Goal: Task Accomplishment & Management: Use online tool/utility

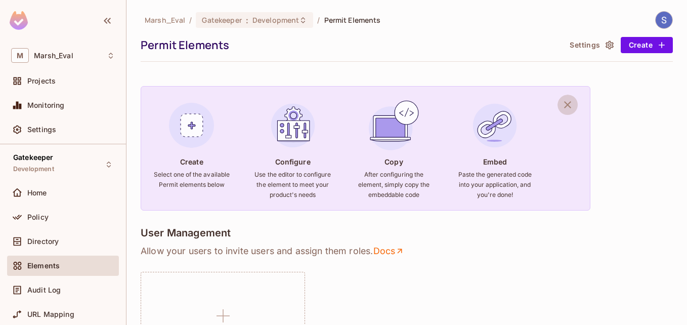
click at [570, 103] on icon "button" at bounding box center [567, 104] width 7 height 7
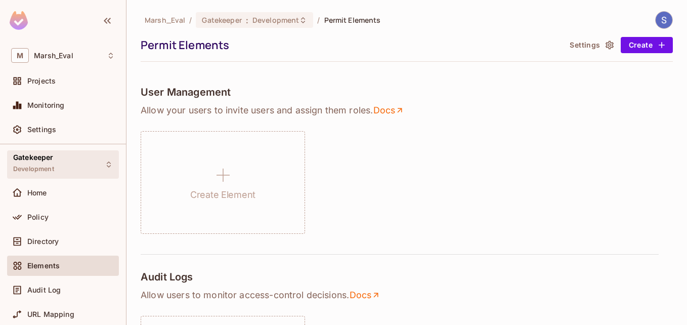
click at [92, 170] on div "Gatekeeper Development" at bounding box center [63, 164] width 112 height 28
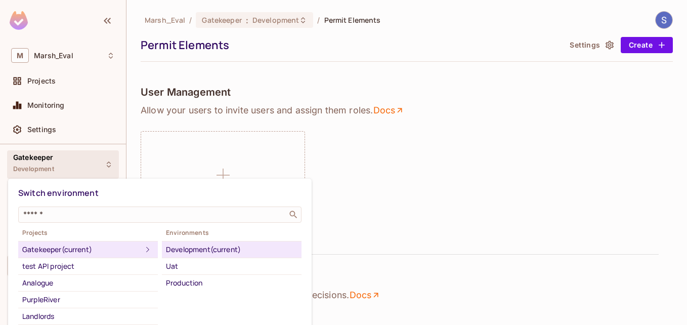
click at [92, 170] on div at bounding box center [343, 162] width 687 height 325
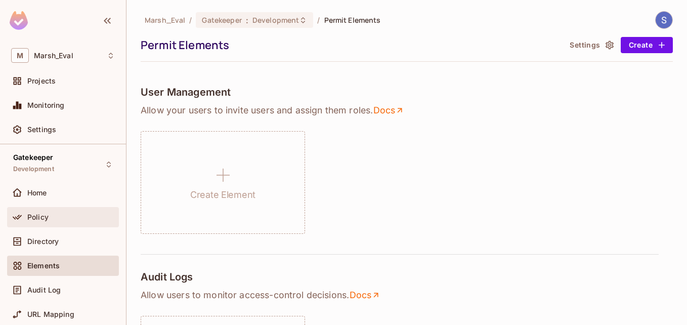
click at [54, 223] on div "Policy" at bounding box center [63, 217] width 104 height 12
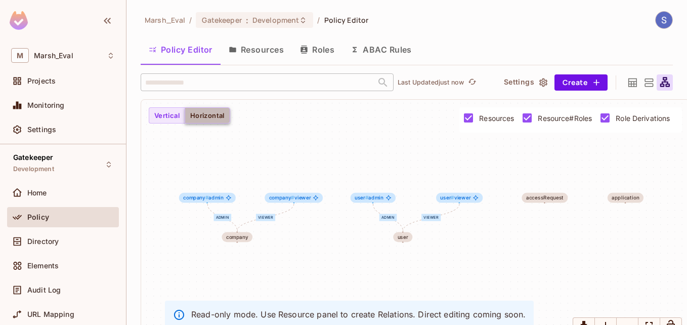
click at [216, 124] on button "Horizontal" at bounding box center [208, 115] width 46 height 16
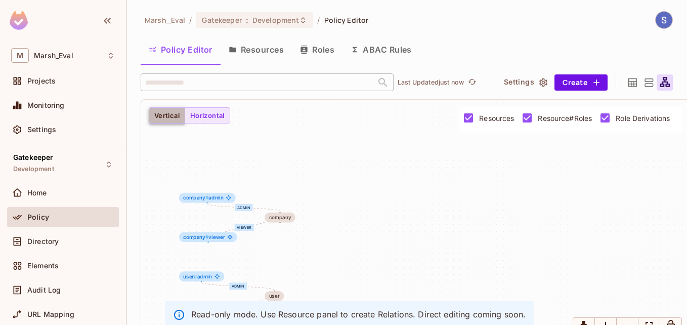
click at [179, 124] on button "Vertical" at bounding box center [167, 115] width 36 height 16
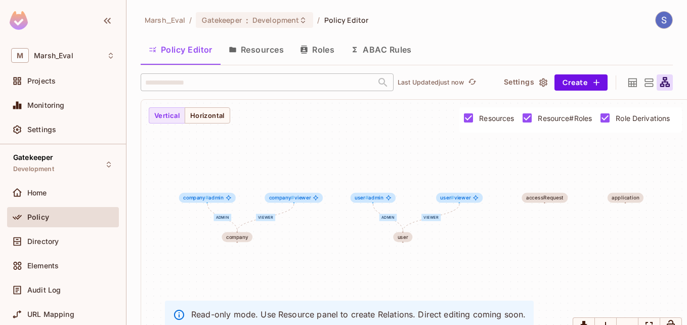
click at [643, 89] on icon at bounding box center [649, 82] width 13 height 13
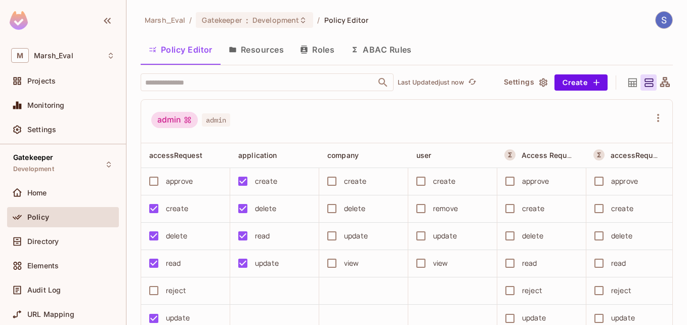
click at [629, 87] on icon at bounding box center [633, 82] width 9 height 9
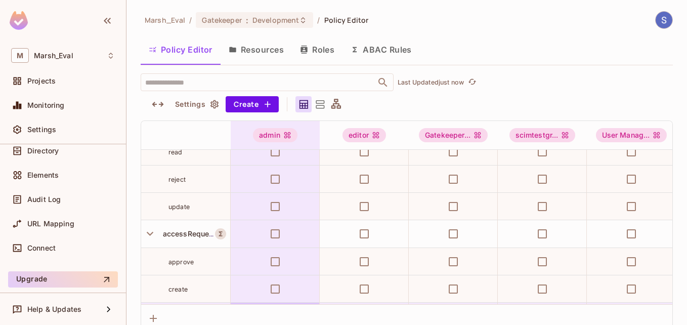
scroll to position [724, 0]
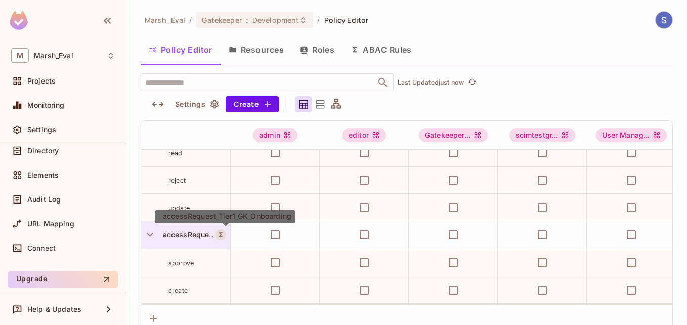
click at [176, 234] on span "accessRequest_Tier1_GK_Onboarding" at bounding box center [225, 234] width 133 height 9
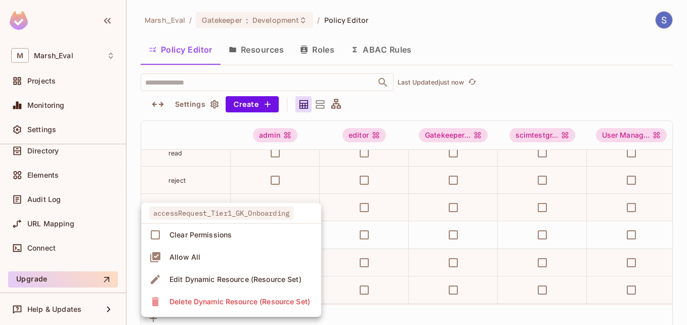
click at [369, 109] on div at bounding box center [343, 162] width 687 height 325
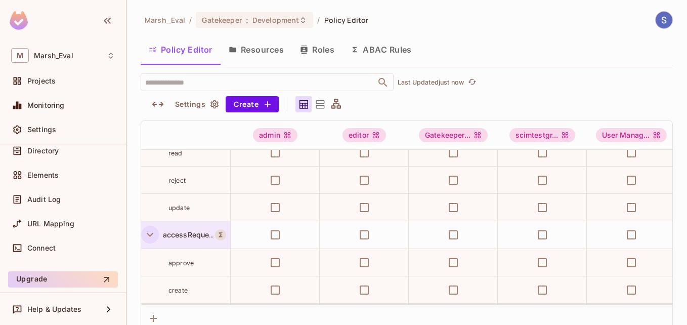
click at [150, 237] on icon "button" at bounding box center [150, 235] width 14 height 14
click at [147, 264] on icon "button" at bounding box center [150, 263] width 14 height 14
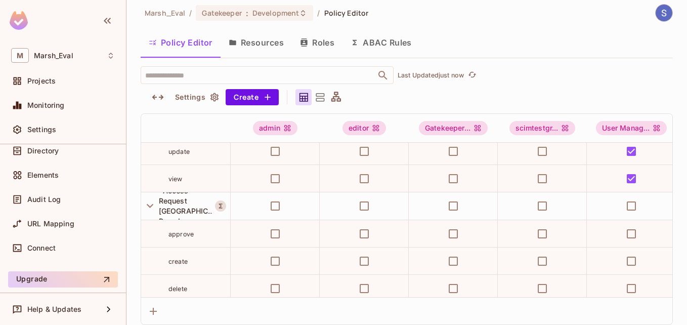
scroll to position [552, 0]
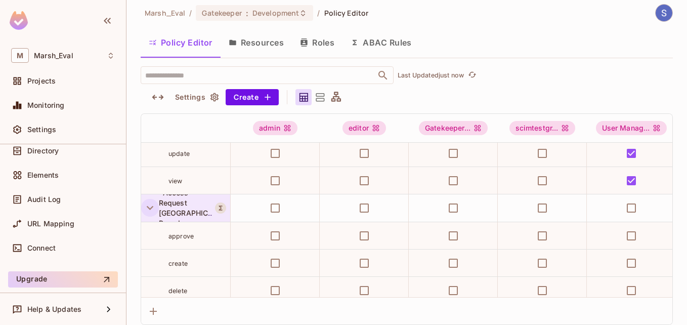
click at [147, 207] on icon "button" at bounding box center [150, 208] width 7 height 4
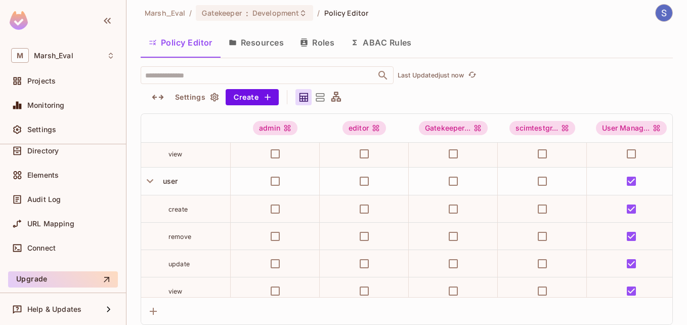
scroll to position [388, 0]
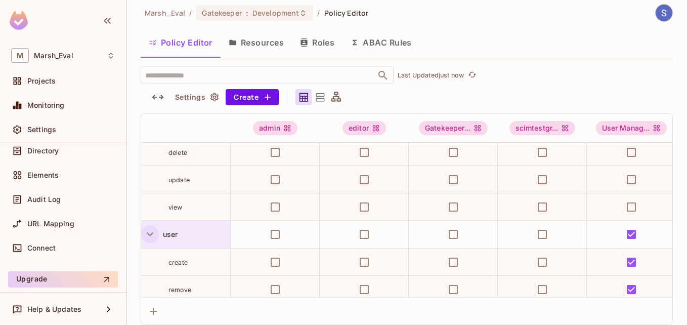
click at [150, 236] on icon "button" at bounding box center [150, 234] width 14 height 14
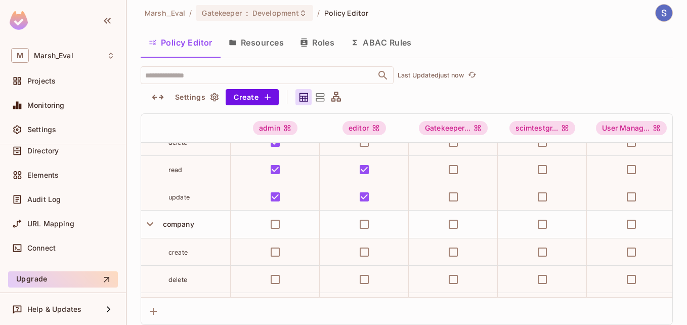
scroll to position [261, 0]
click at [145, 222] on icon "button" at bounding box center [150, 225] width 14 height 14
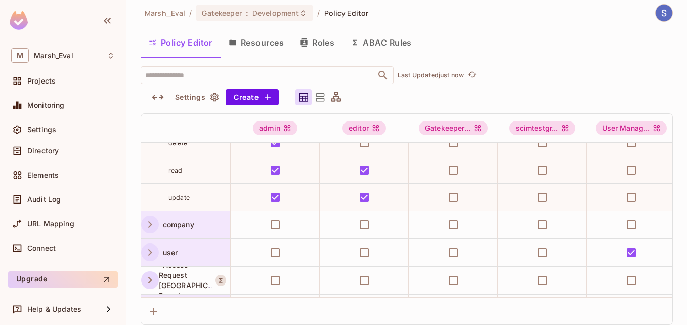
click at [145, 222] on icon "button" at bounding box center [150, 225] width 14 height 14
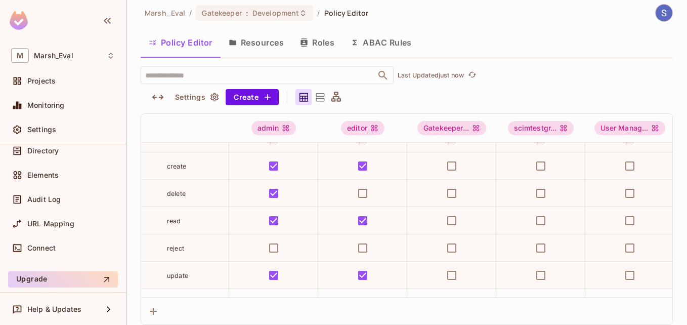
scroll to position [0, 0]
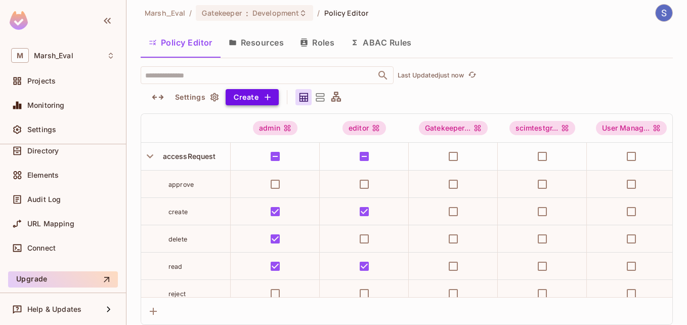
click at [263, 98] on icon "button" at bounding box center [268, 97] width 10 height 10
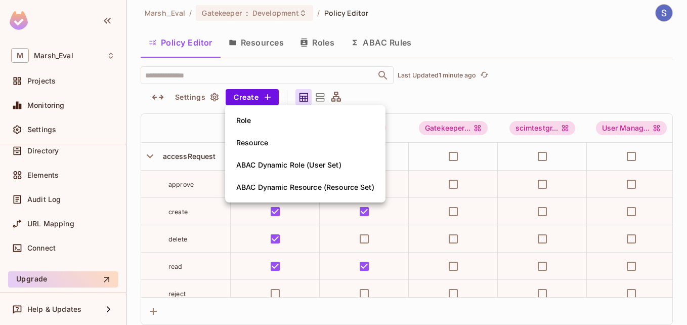
click at [573, 67] on div at bounding box center [343, 162] width 687 height 325
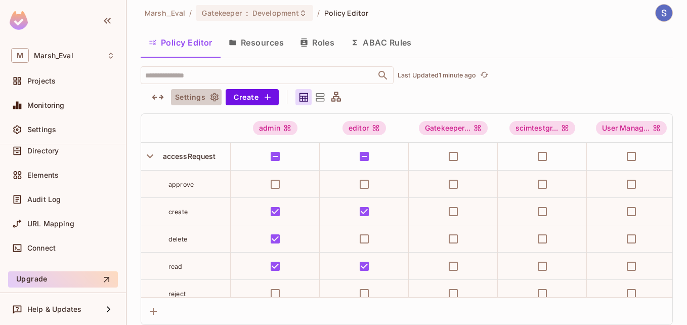
click at [178, 99] on button "Settings" at bounding box center [196, 97] width 51 height 16
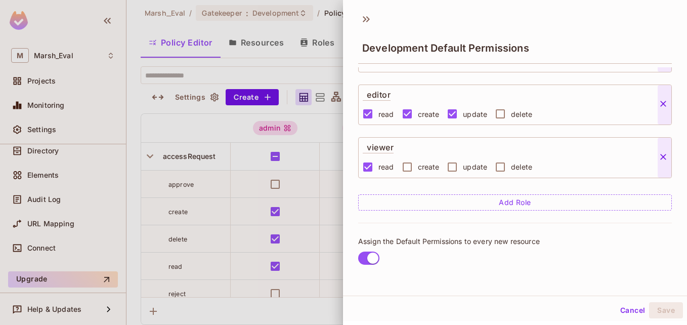
scroll to position [2, 0]
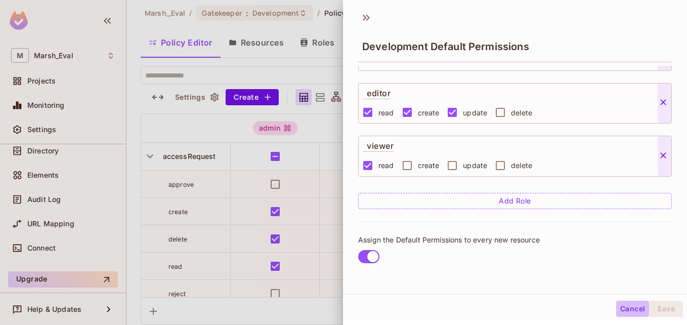
click at [618, 306] on button "Cancel" at bounding box center [633, 309] width 33 height 16
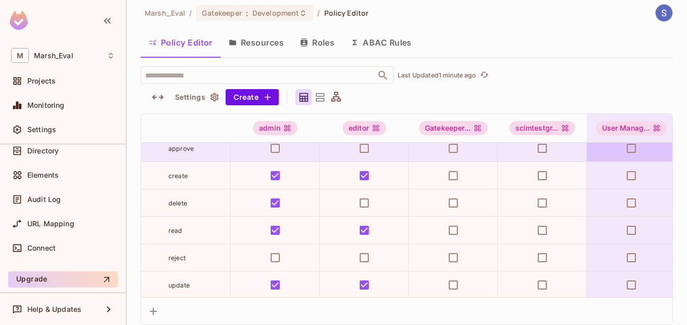
scroll to position [40, 0]
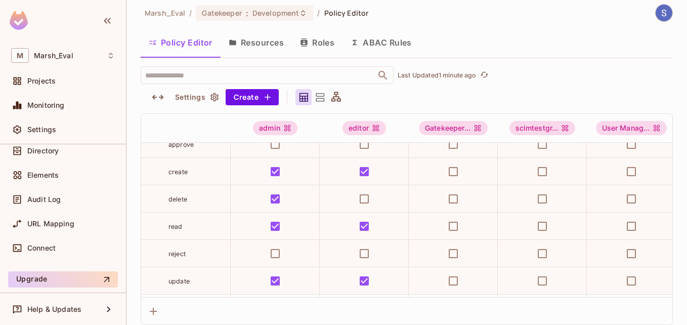
click at [598, 69] on div "​ Last Updated 1 minute ago" at bounding box center [407, 75] width 533 height 18
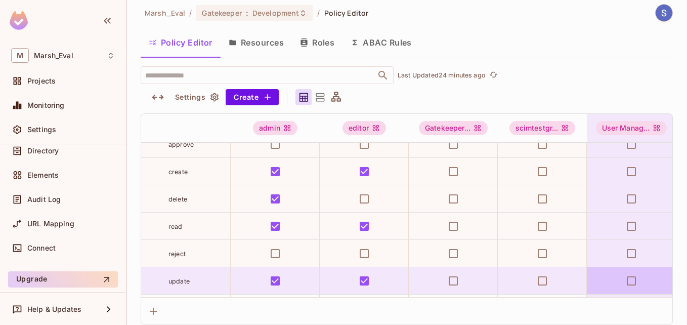
click at [645, 276] on td at bounding box center [631, 280] width 89 height 27
